Goal: Task Accomplishment & Management: Use online tool/utility

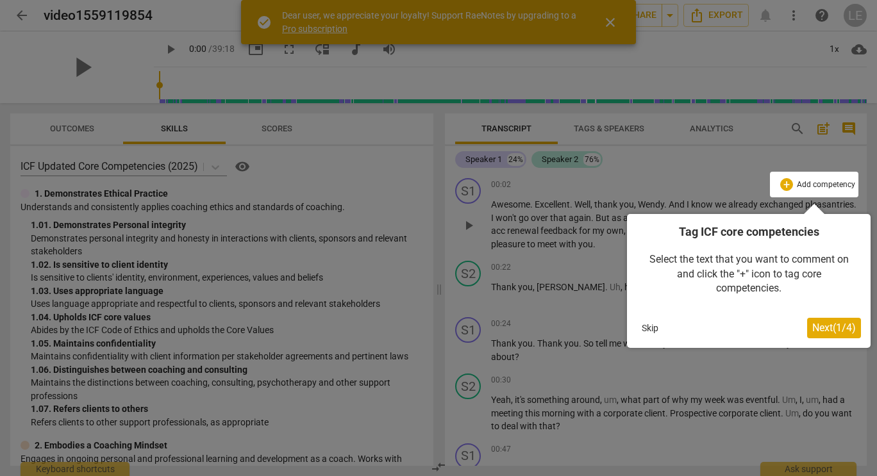
click at [649, 333] on button "Skip" at bounding box center [649, 328] width 27 height 19
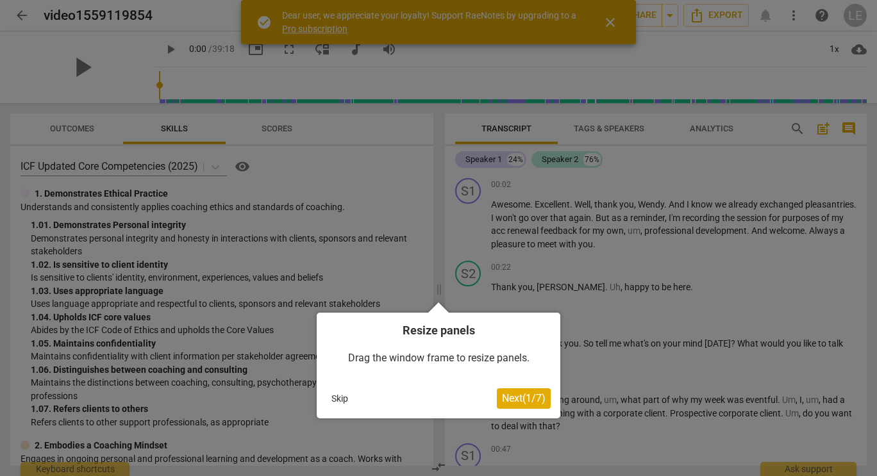
click at [502, 397] on span "Next ( 1 / 7 )" at bounding box center [524, 398] width 44 height 12
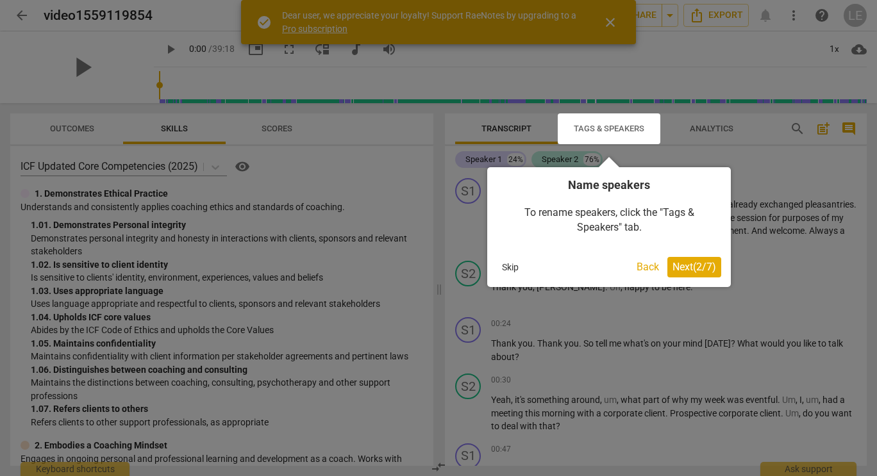
click at [694, 272] on span "Next ( 2 / 7 )" at bounding box center [694, 267] width 44 height 12
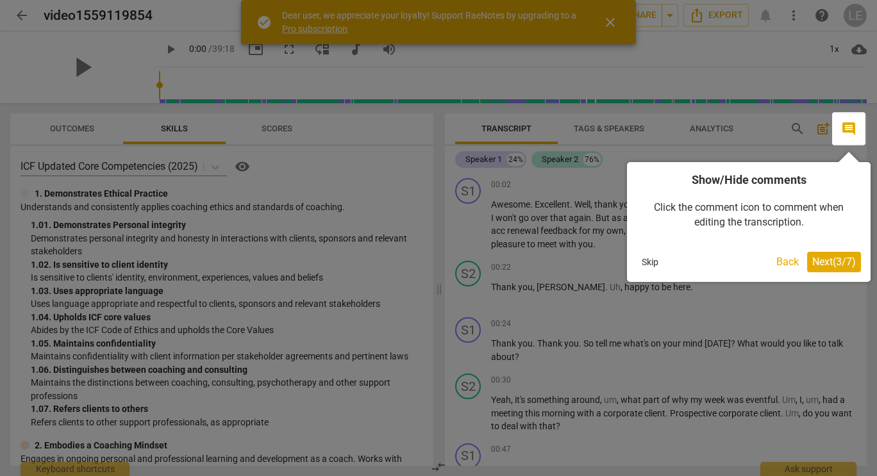
click at [819, 260] on span "Next ( 3 / 7 )" at bounding box center [834, 262] width 44 height 12
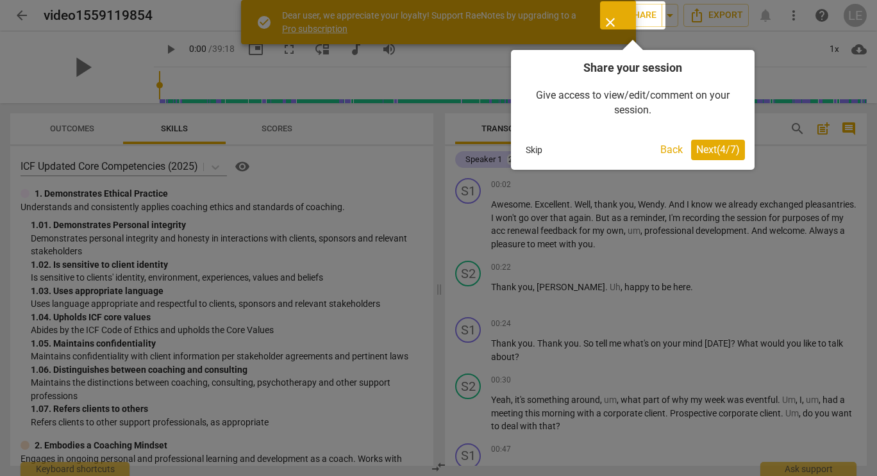
click at [730, 147] on span "Next ( 4 / 7 )" at bounding box center [718, 150] width 44 height 12
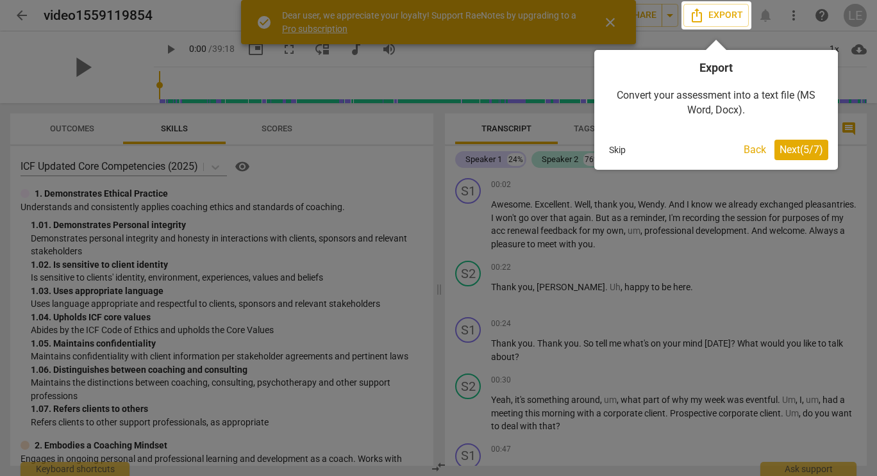
click at [797, 151] on span "Next ( 5 / 7 )" at bounding box center [801, 150] width 44 height 12
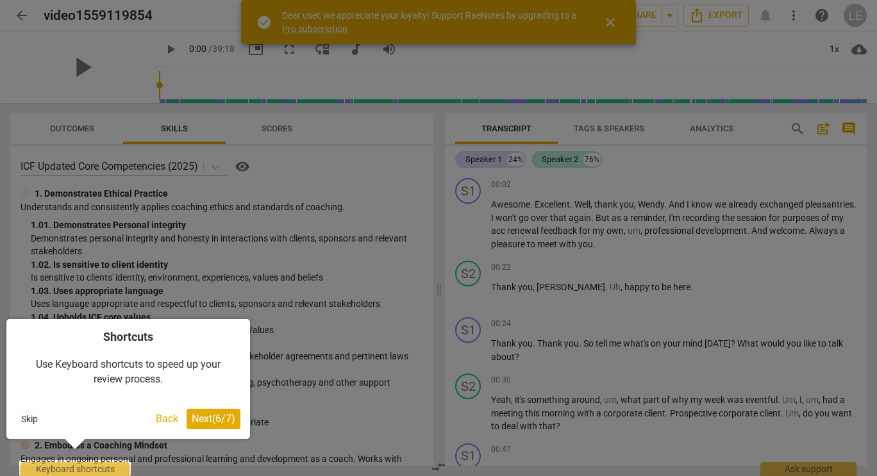
click at [209, 421] on span "Next ( 6 / 7 )" at bounding box center [214, 419] width 44 height 12
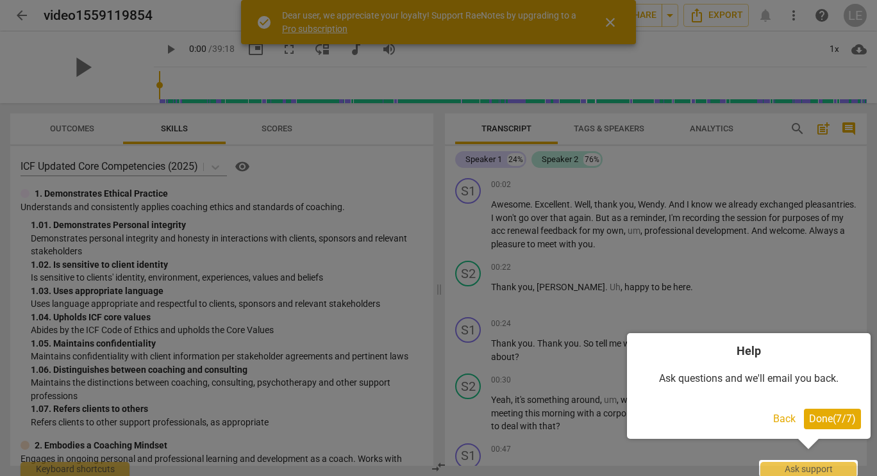
click at [817, 414] on span "Done ( 7 / 7 )" at bounding box center [832, 419] width 47 height 12
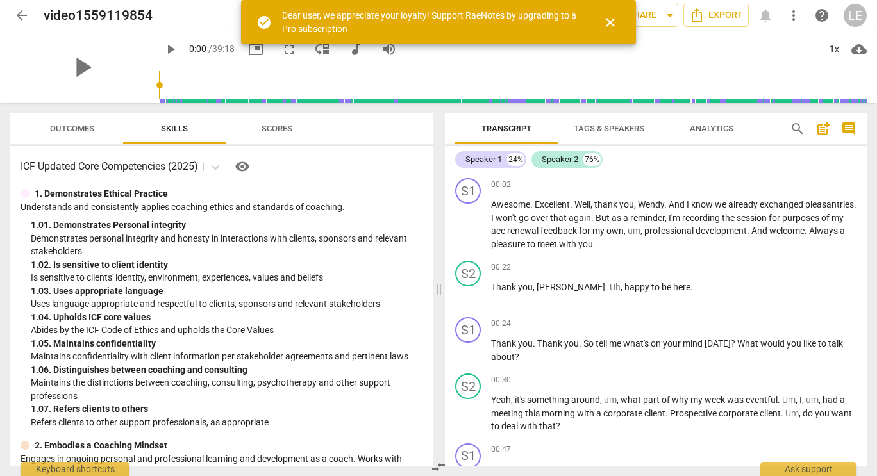
click at [615, 24] on span "close" at bounding box center [610, 22] width 15 height 15
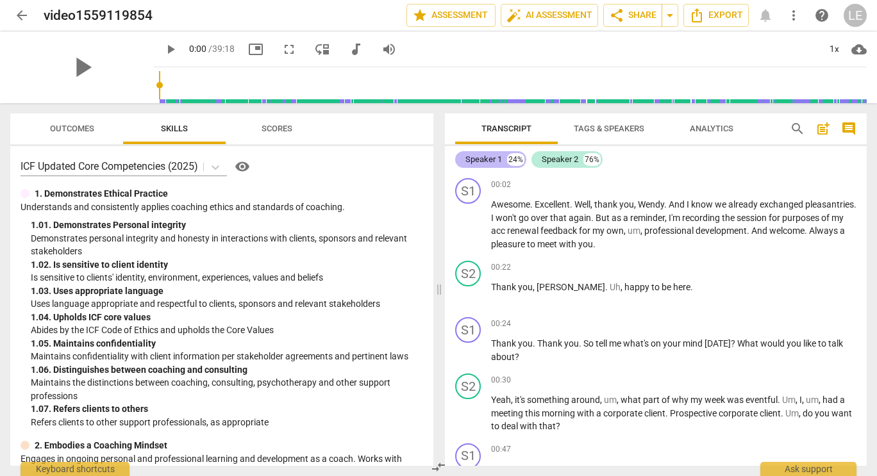
click at [485, 165] on div "Speaker 1" at bounding box center [483, 159] width 37 height 13
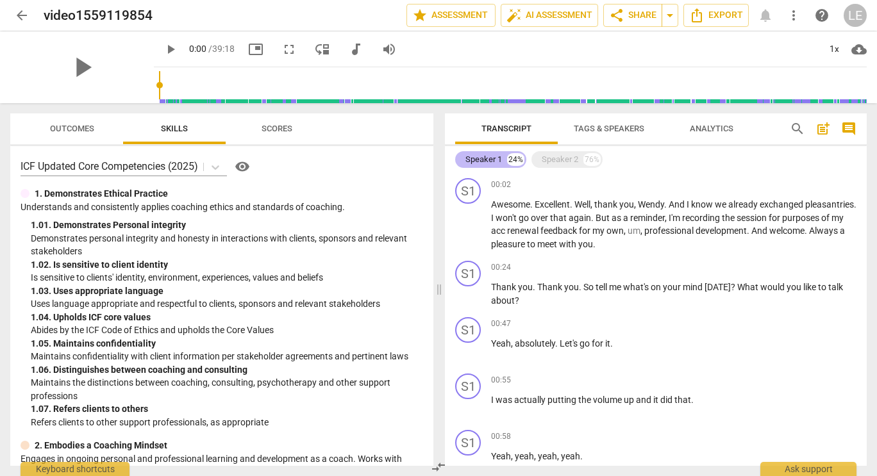
click at [498, 153] on div "Speaker 1" at bounding box center [483, 159] width 37 height 13
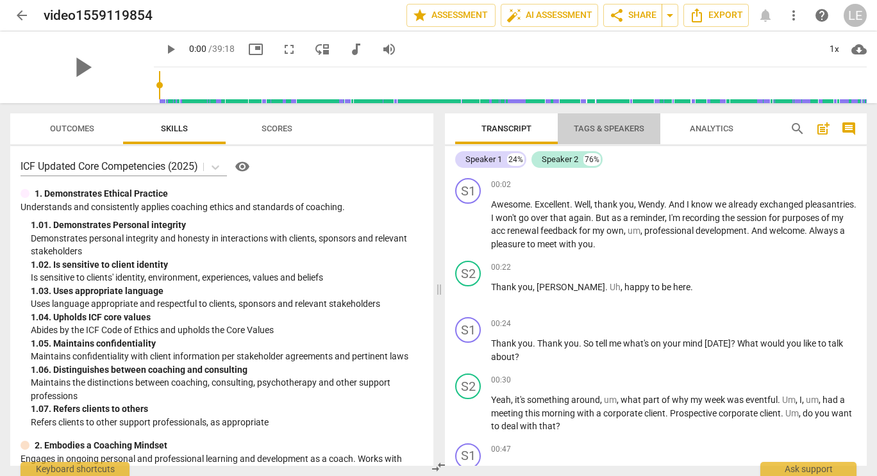
click at [599, 124] on span "Tags & Speakers" at bounding box center [609, 129] width 71 height 10
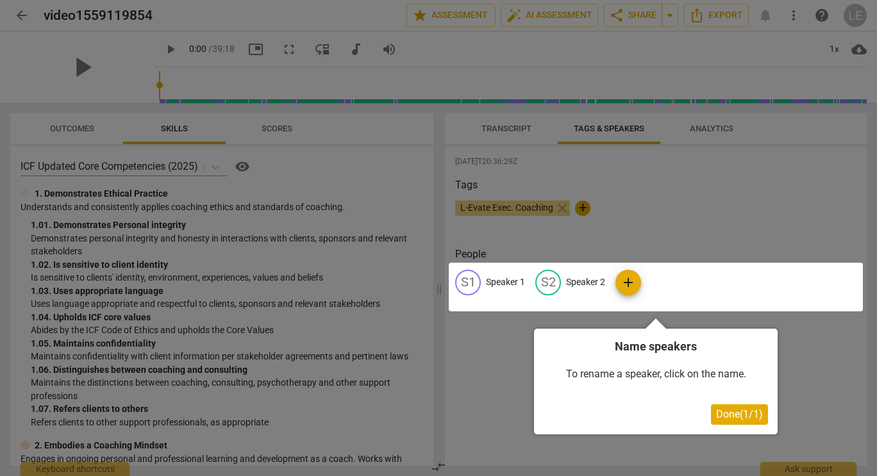
click at [724, 415] on span "Done ( 1 / 1 )" at bounding box center [739, 414] width 47 height 12
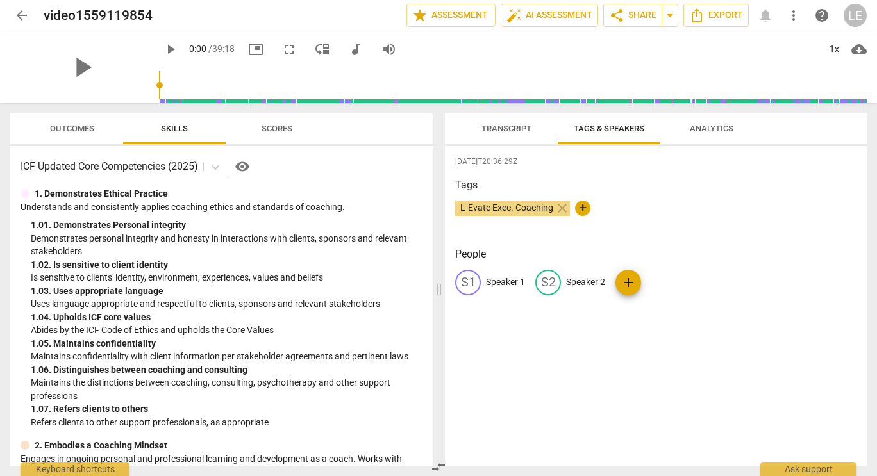
click at [501, 283] on p "Speaker 1" at bounding box center [505, 282] width 39 height 13
type input "[PERSON_NAME]"
click at [670, 278] on p "Speaker 2" at bounding box center [668, 282] width 39 height 13
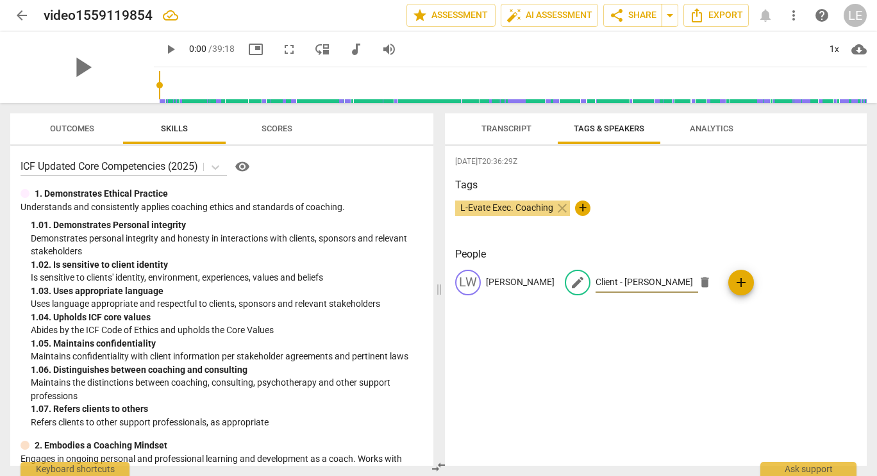
type input "Client - [PERSON_NAME]"
click at [502, 280] on p "[PERSON_NAME]" at bounding box center [520, 282] width 69 height 13
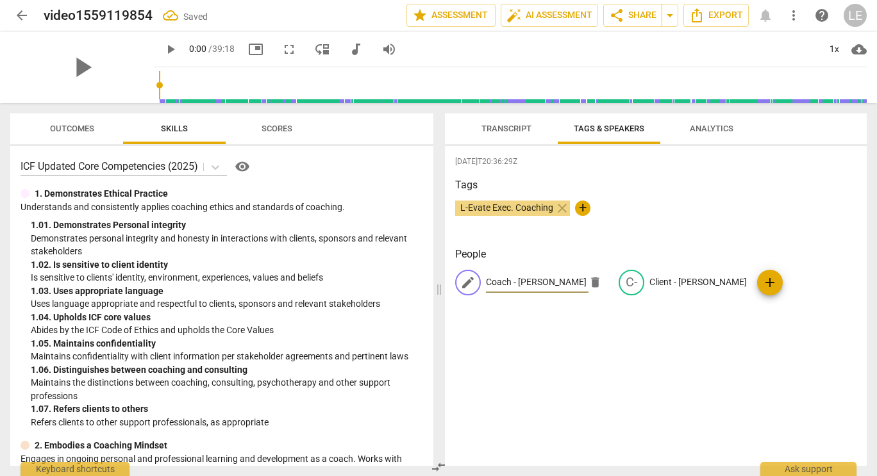
type input "Coach - [PERSON_NAME]"
click at [509, 129] on span "Transcript" at bounding box center [506, 129] width 50 height 10
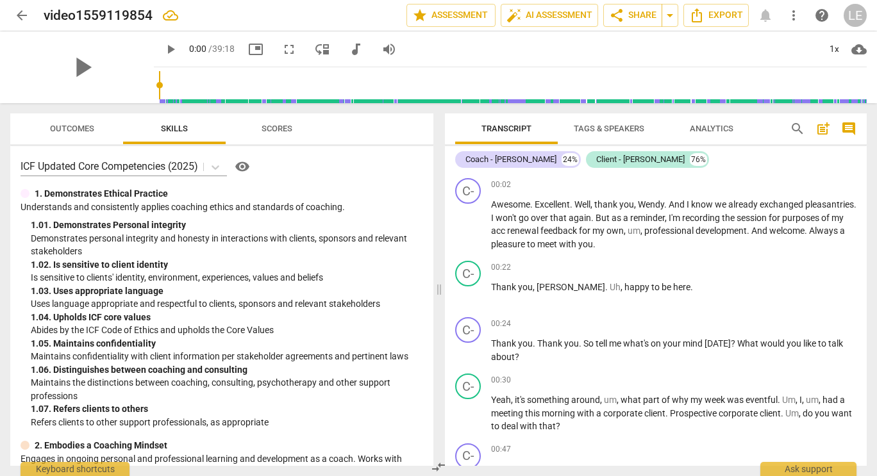
click at [272, 125] on span "Scores" at bounding box center [277, 129] width 31 height 10
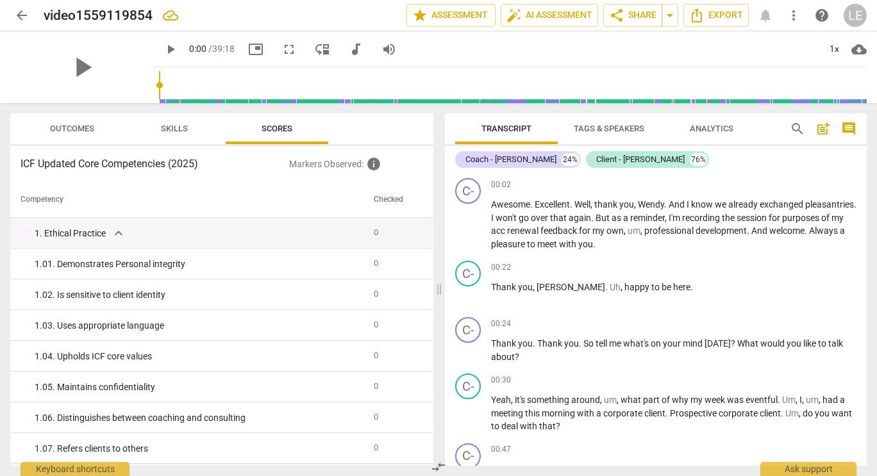
click at [62, 125] on span "Outcomes" at bounding box center [72, 129] width 44 height 10
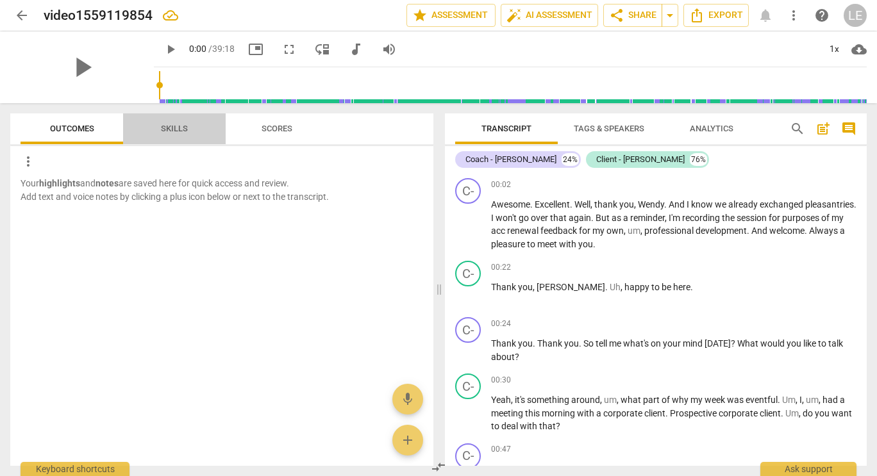
click at [180, 126] on span "Skills" at bounding box center [174, 129] width 27 height 10
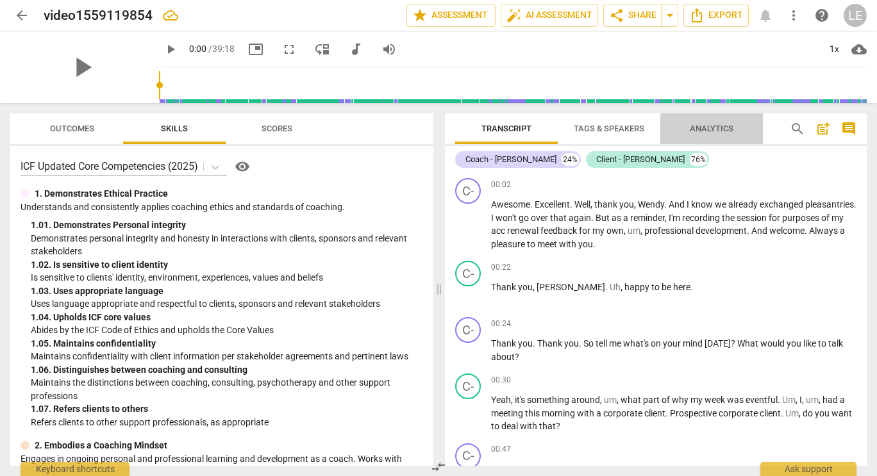
click at [713, 128] on span "Analytics" at bounding box center [712, 129] width 44 height 10
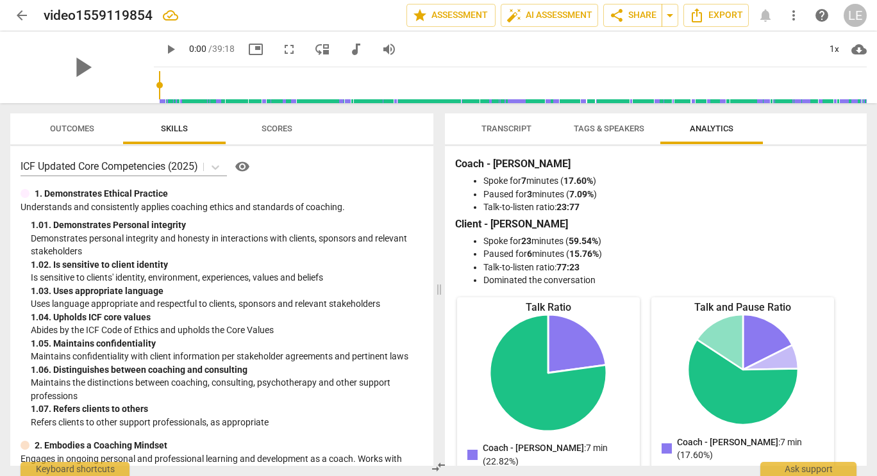
click at [279, 126] on span "Scores" at bounding box center [277, 129] width 31 height 10
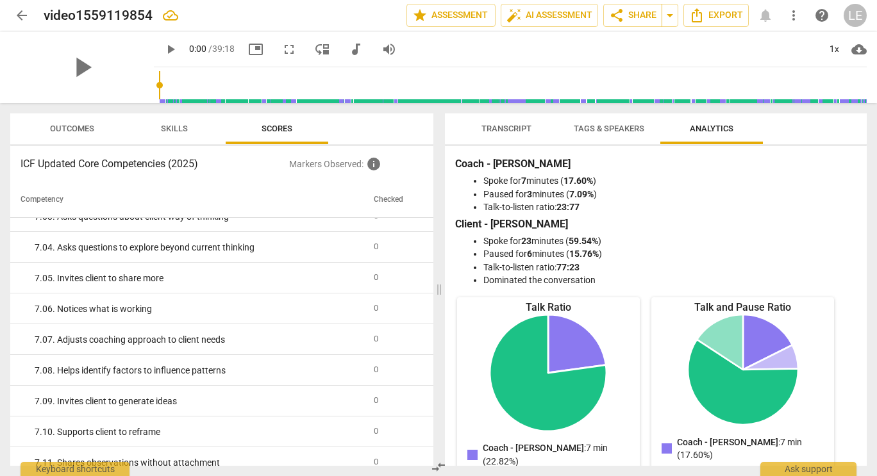
scroll to position [2090, 0]
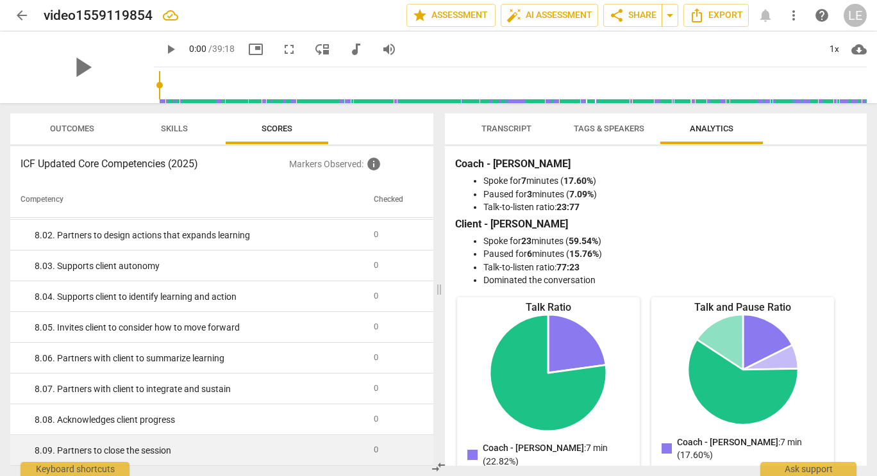
click at [374, 450] on span "0" at bounding box center [376, 450] width 4 height 10
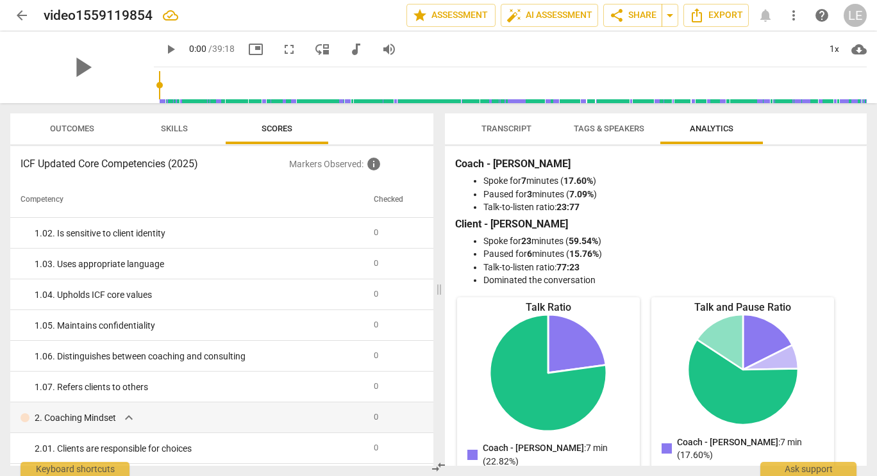
scroll to position [0, 0]
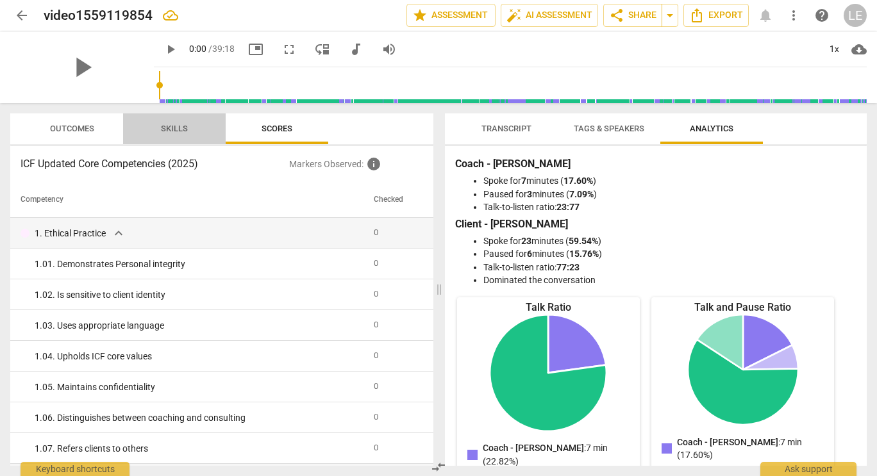
click at [162, 133] on span "Skills" at bounding box center [174, 129] width 27 height 10
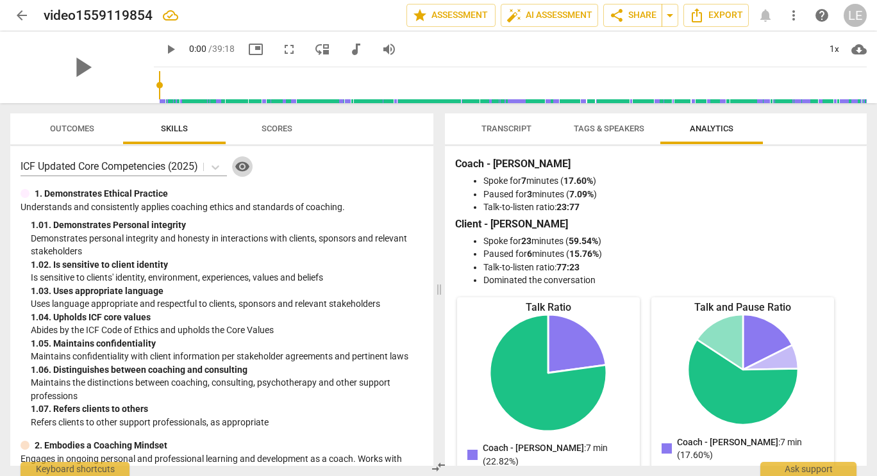
click at [243, 167] on span "visibility" at bounding box center [242, 166] width 15 height 15
click at [63, 126] on span "Outcomes" at bounding box center [72, 129] width 44 height 10
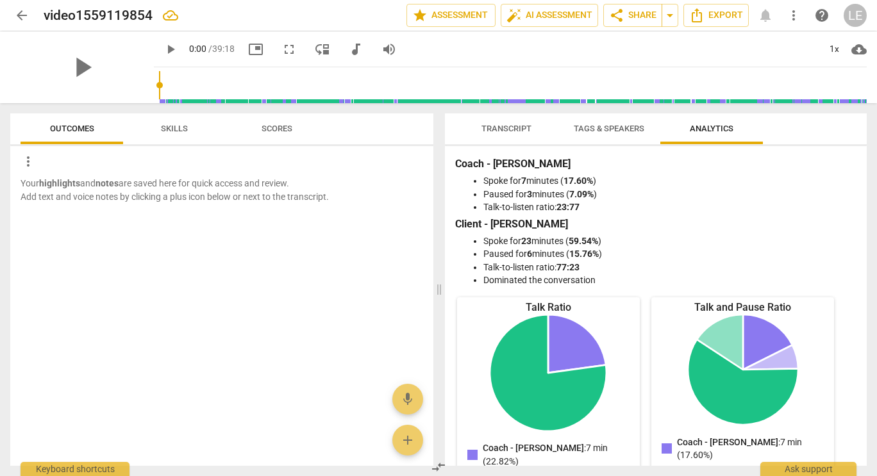
click at [174, 124] on span "Skills" at bounding box center [174, 129] width 27 height 10
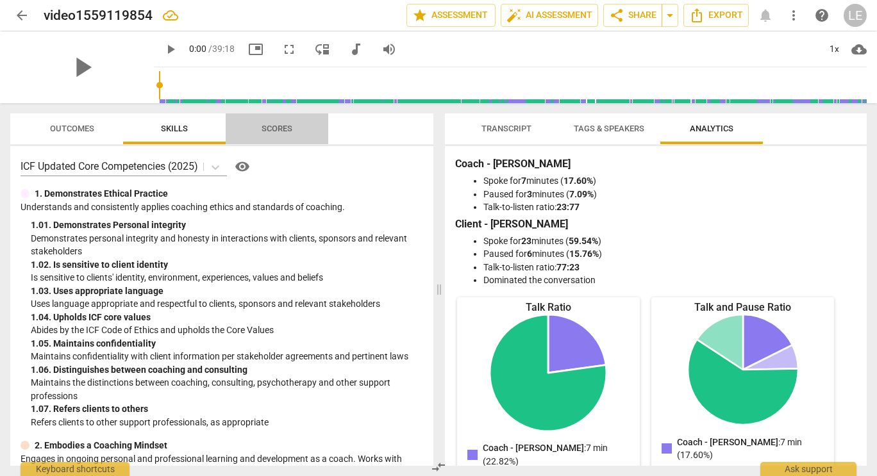
click at [284, 133] on span "Scores" at bounding box center [277, 129] width 31 height 10
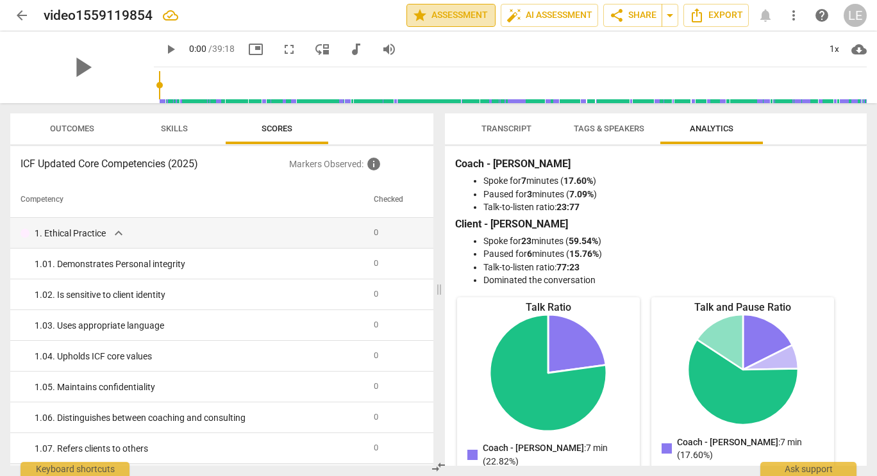
click at [453, 12] on span "star Assessment" at bounding box center [451, 15] width 78 height 15
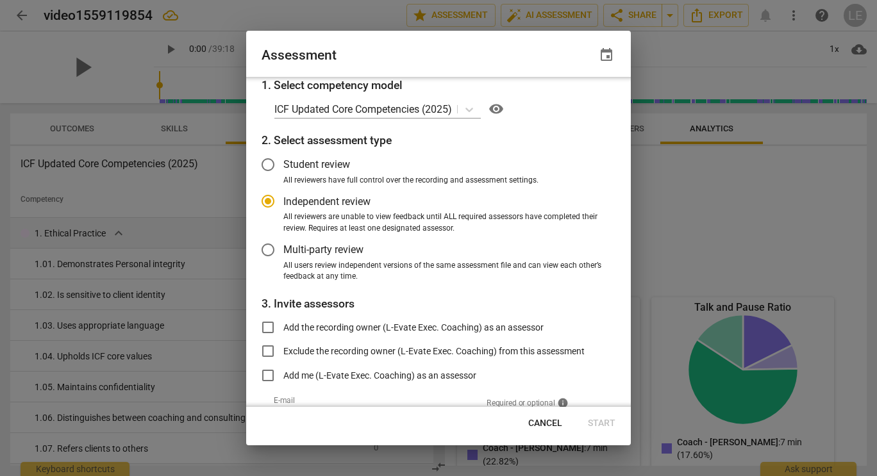
scroll to position [68, 0]
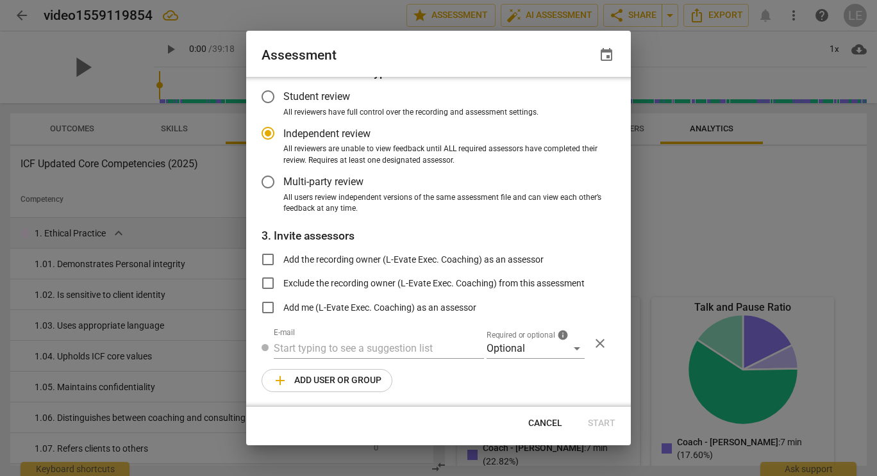
click at [260, 156] on label "All reviewers are unable to view feedback until ALL required assessors have com…" at bounding box center [429, 155] width 353 height 22
click at [0, 0] on input "All reviewers are unable to view feedback until ALL required assessors have com…" at bounding box center [0, 0] width 0 height 0
click at [554, 425] on span "Cancel" at bounding box center [545, 423] width 34 height 13
radio input "false"
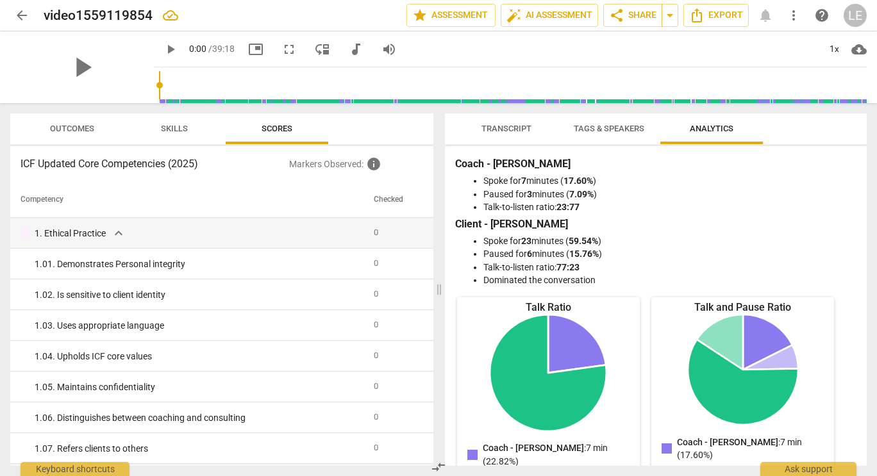
click at [174, 128] on span "Skills" at bounding box center [174, 129] width 27 height 10
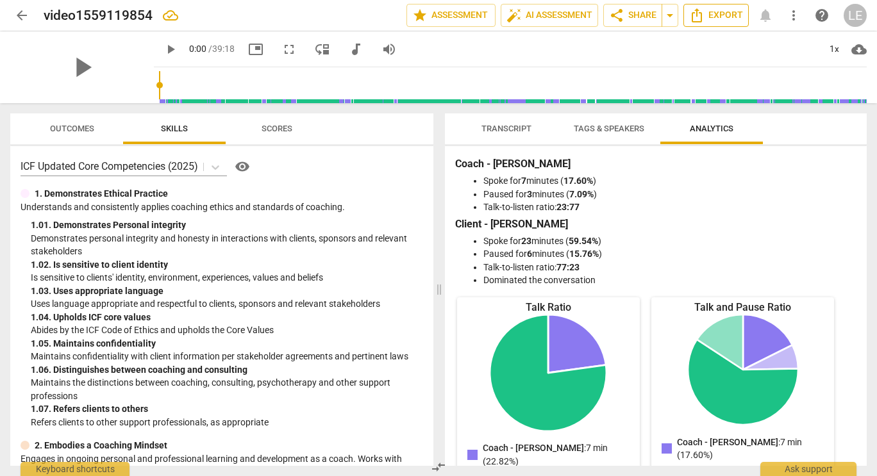
click at [697, 15] on icon "Export" at bounding box center [697, 15] width 10 height 14
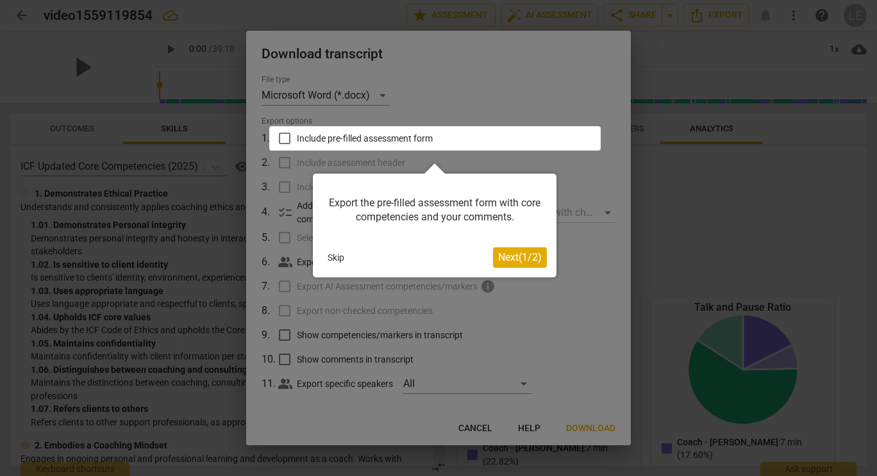
click at [510, 259] on span "Next ( 1 / 2 )" at bounding box center [520, 257] width 44 height 12
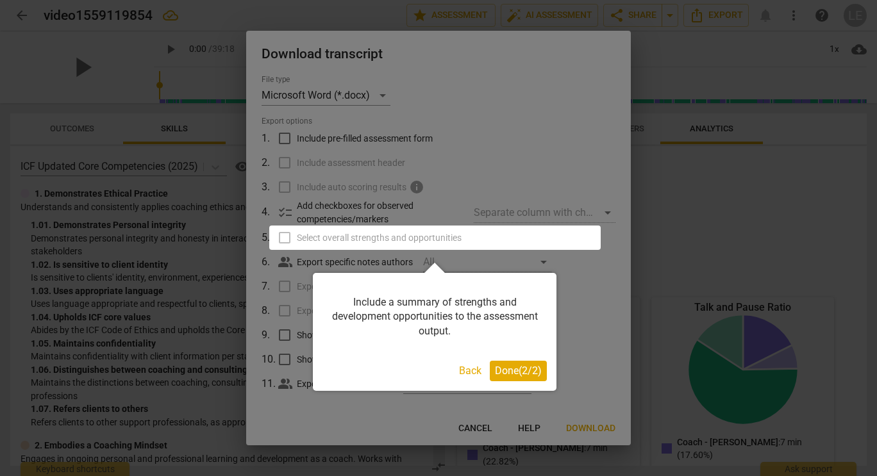
click at [503, 368] on span "Done ( 2 / 2 )" at bounding box center [518, 371] width 47 height 12
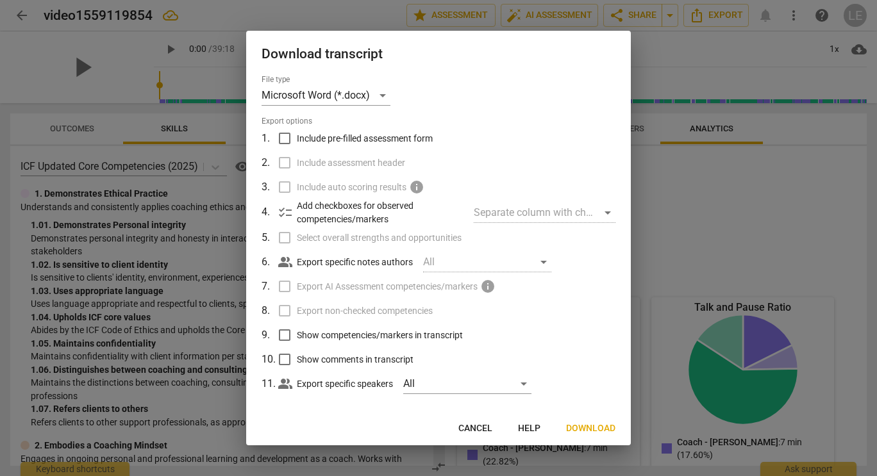
click at [285, 140] on input "Include pre-filled assessment form" at bounding box center [284, 138] width 24 height 24
checkbox input "true"
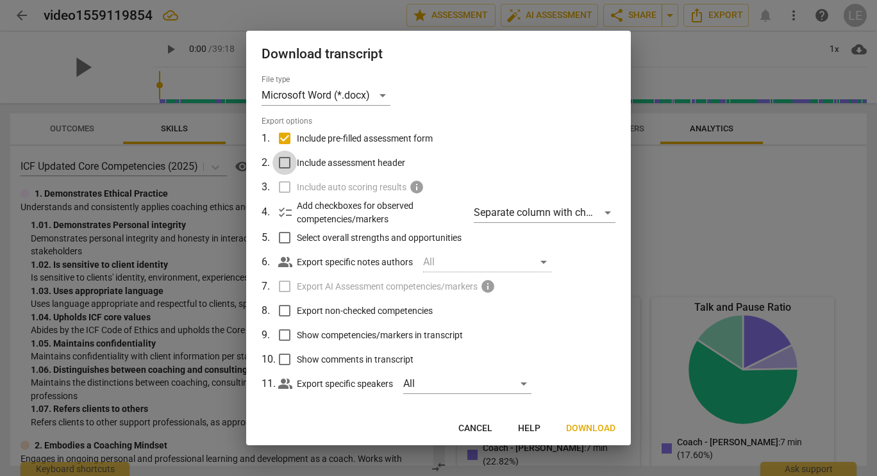
click at [285, 165] on input "Include assessment header" at bounding box center [284, 163] width 24 height 24
checkbox input "true"
click at [283, 187] on label "Include auto scoring results info" at bounding box center [437, 187] width 336 height 24
click at [287, 236] on input "Select overall strengths and opportunities" at bounding box center [284, 238] width 24 height 24
checkbox input "true"
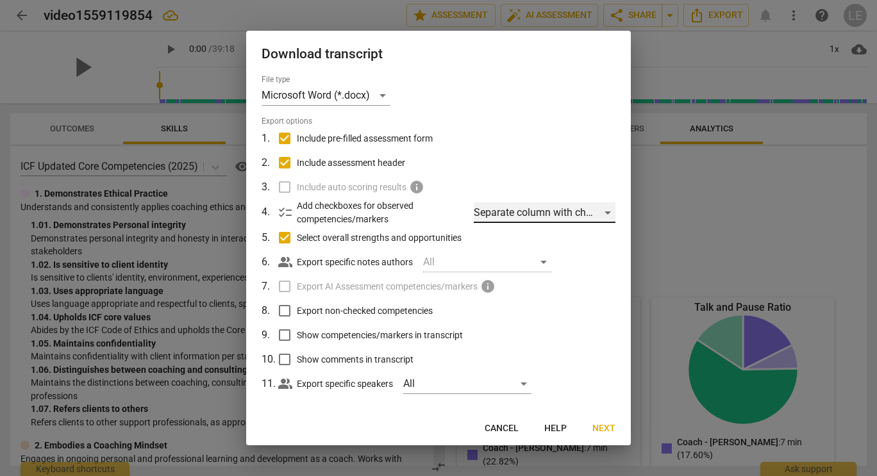
click at [603, 213] on div "Separate column with check marks" at bounding box center [545, 213] width 142 height 21
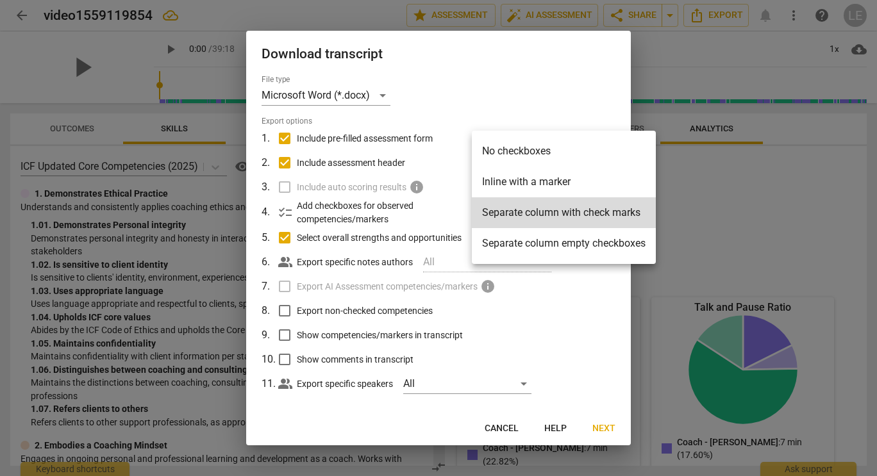
click at [624, 86] on div at bounding box center [438, 238] width 877 height 476
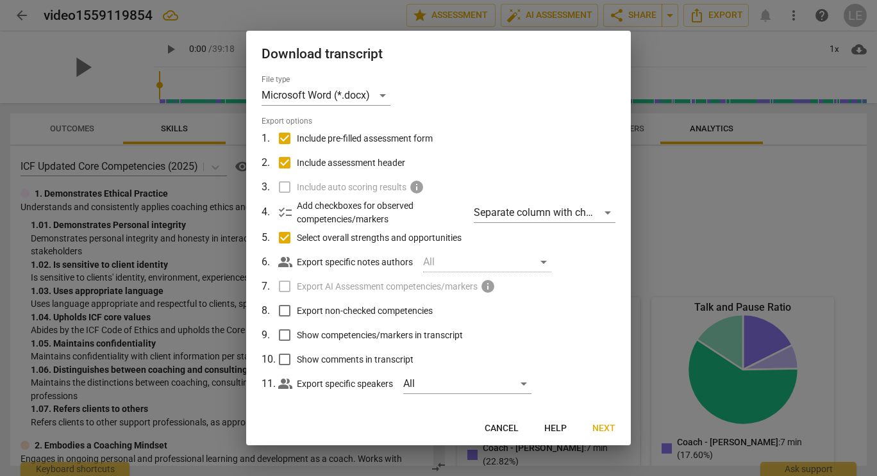
scroll to position [10, 0]
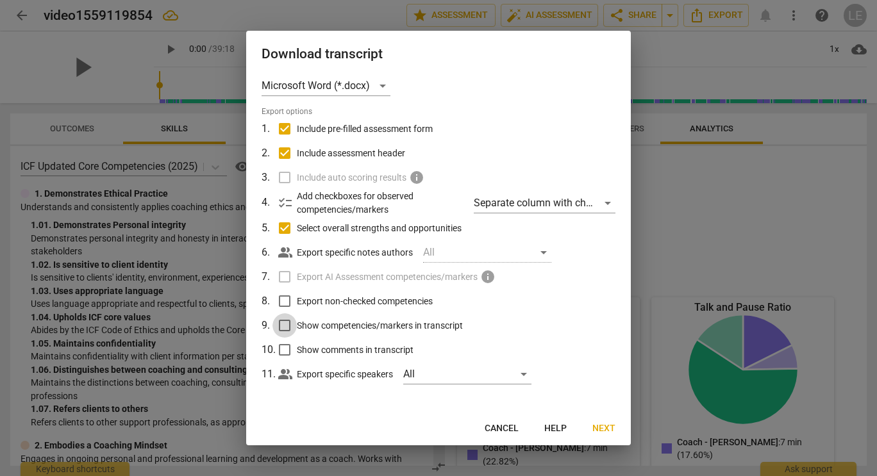
click at [286, 324] on input "Show competencies/markers in transcript" at bounding box center [284, 325] width 24 height 24
checkbox input "true"
click at [281, 358] on input "Show comments in transcript" at bounding box center [284, 350] width 24 height 24
checkbox input "true"
click at [288, 301] on input "Export non-checked competencies" at bounding box center [284, 301] width 24 height 24
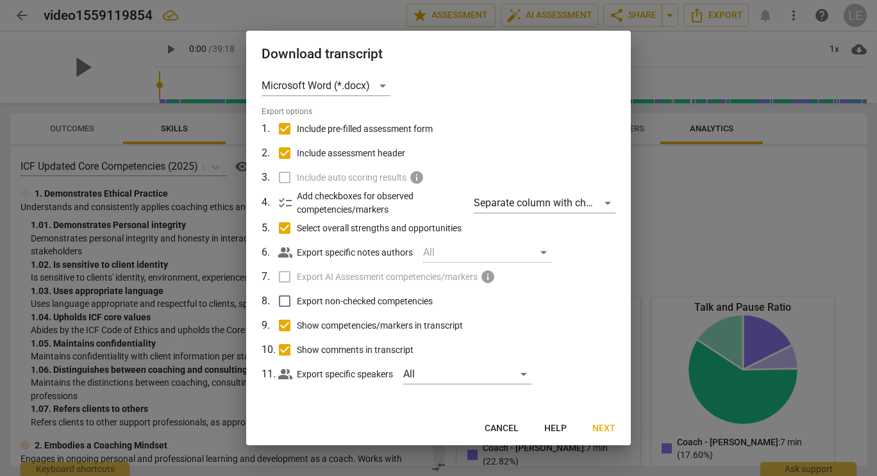
checkbox input "true"
click at [608, 430] on span "Next" at bounding box center [603, 428] width 23 height 13
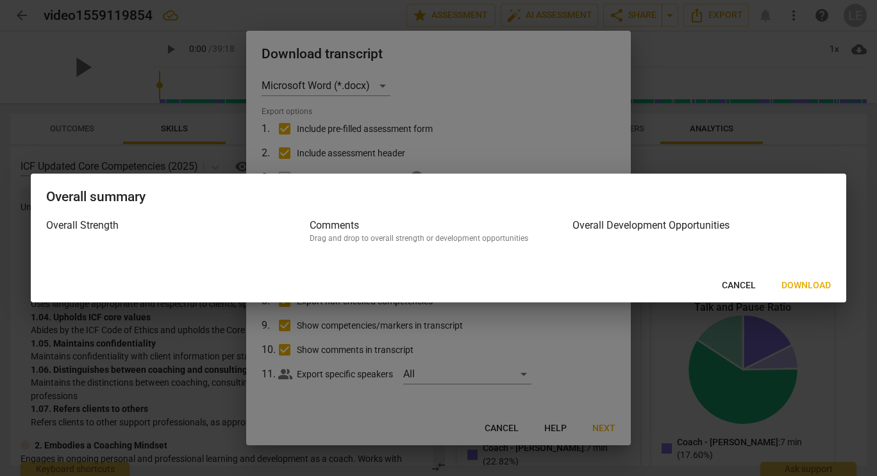
click at [793, 287] on span "Download" at bounding box center [805, 285] width 49 height 13
